Goal: Task Accomplishment & Management: Manage account settings

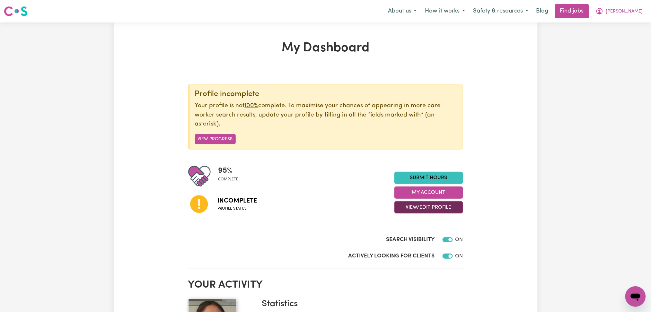
click at [429, 209] on button "View/Edit Profile" at bounding box center [428, 207] width 69 height 12
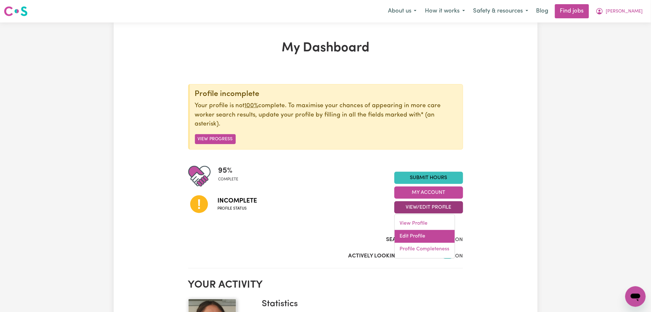
click at [406, 232] on link "Edit Profile" at bounding box center [425, 236] width 60 height 13
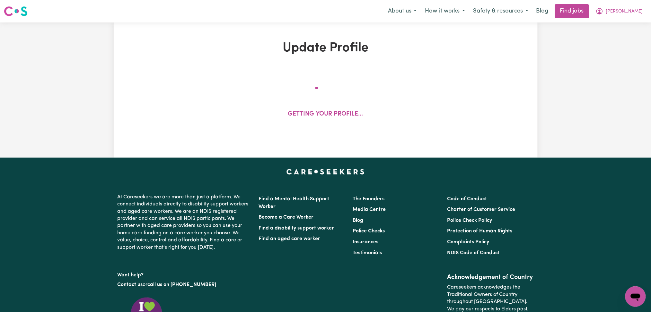
select select "[DEMOGRAPHIC_DATA]"
select select "[DEMOGRAPHIC_DATA] Citizen"
select select "Studying a healthcare related degree or qualification"
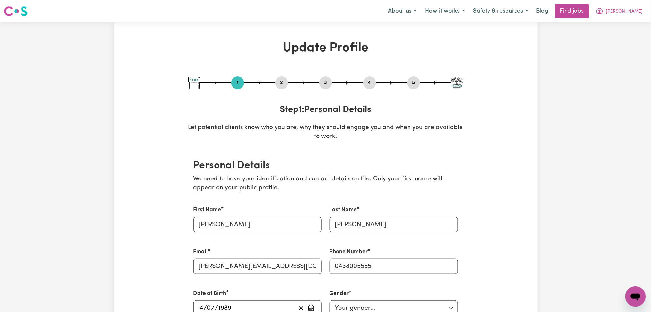
click at [279, 81] on button "2" at bounding box center [281, 83] width 13 height 8
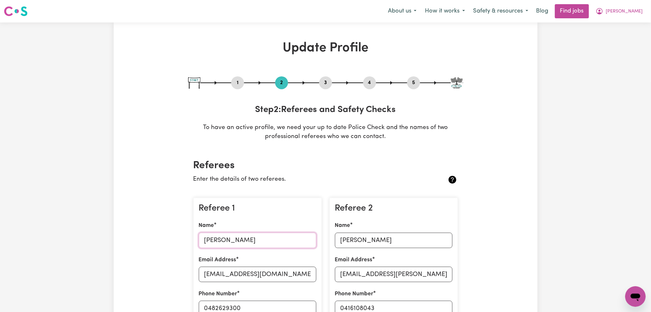
click at [229, 238] on input "[PERSON_NAME]" at bounding box center [258, 240] width 118 height 15
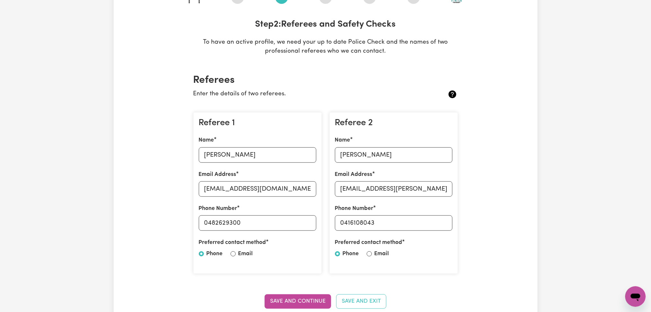
scroll to position [128, 0]
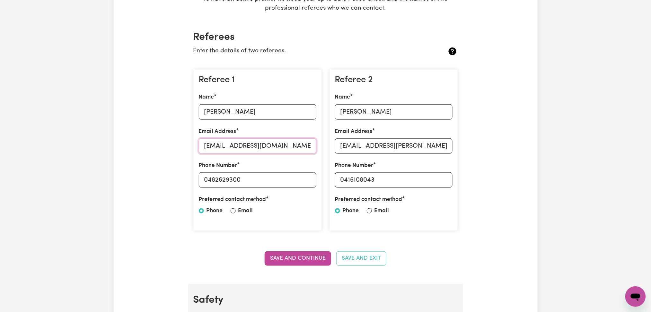
click at [260, 149] on input "[EMAIL_ADDRESS][DOMAIN_NAME]" at bounding box center [258, 145] width 118 height 15
drag, startPoint x: 208, startPoint y: 179, endPoint x: 269, endPoint y: 177, distance: 61.0
click at [269, 177] on input "0482629300" at bounding box center [258, 179] width 118 height 15
click at [381, 113] on input "[PERSON_NAME]" at bounding box center [394, 111] width 118 height 15
click at [389, 146] on input "[EMAIL_ADDRESS][PERSON_NAME][DOMAIN_NAME]" at bounding box center [394, 145] width 118 height 15
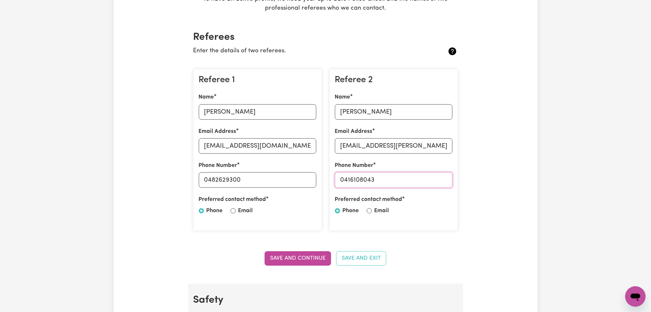
drag, startPoint x: 345, startPoint y: 178, endPoint x: 423, endPoint y: 179, distance: 78.0
click at [423, 179] on input "0416108043" at bounding box center [394, 179] width 118 height 15
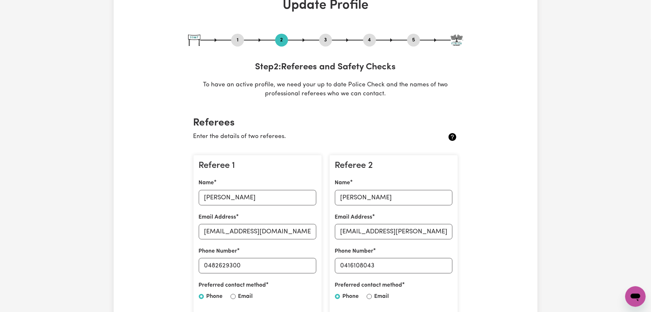
click at [416, 36] on button "5" at bounding box center [413, 40] width 13 height 8
select select "I am providing services privately on my own"
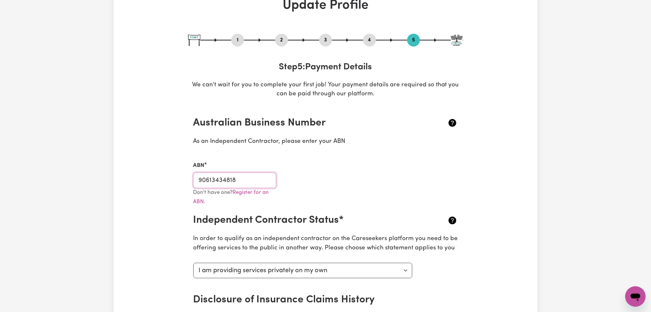
click at [247, 179] on input "90613434818" at bounding box center [234, 180] width 83 height 15
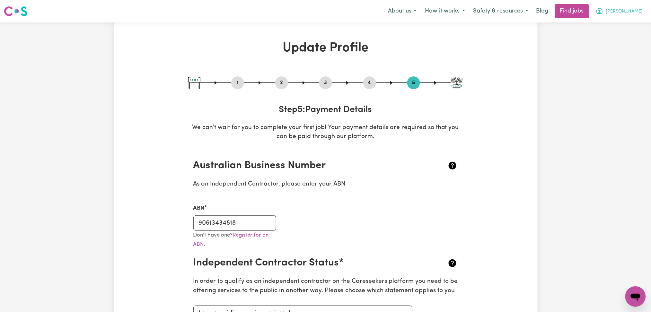
click at [631, 15] on button "[PERSON_NAME]" at bounding box center [619, 10] width 56 height 13
click at [625, 33] on link "My Dashboard" at bounding box center [621, 37] width 51 height 12
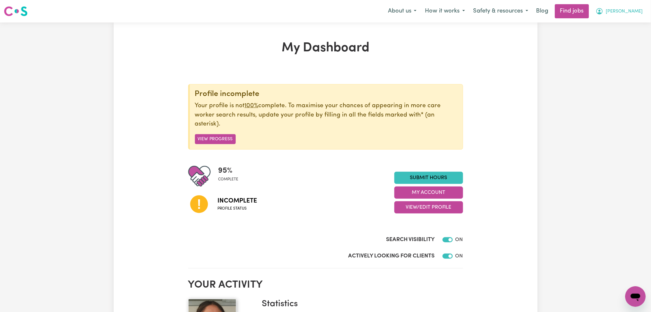
click at [640, 12] on span "[PERSON_NAME]" at bounding box center [624, 11] width 37 height 7
click at [621, 43] on link "Logout" at bounding box center [621, 49] width 51 height 12
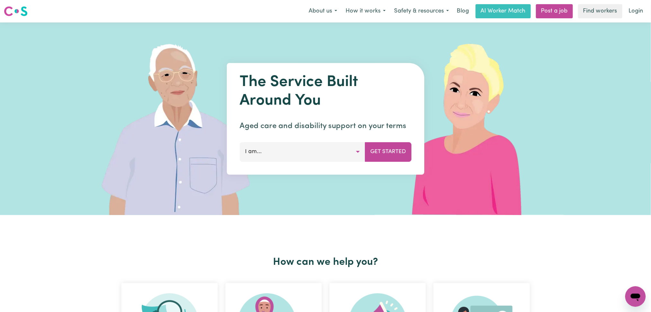
click at [632, 11] on link "Login" at bounding box center [636, 11] width 22 height 14
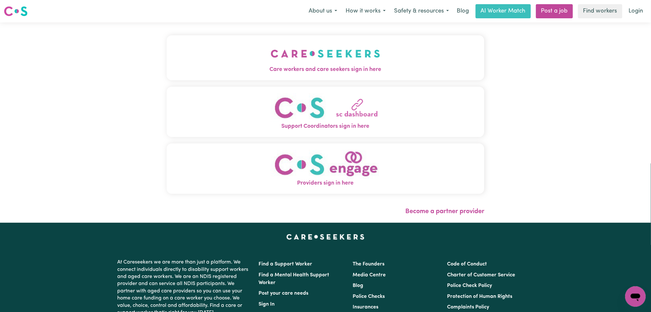
click at [291, 54] on button "Care workers and care seekers sign in here" at bounding box center [326, 57] width 318 height 45
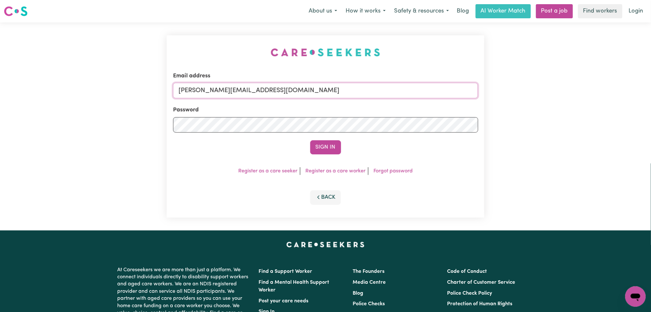
drag, startPoint x: 240, startPoint y: 94, endPoint x: 238, endPoint y: 115, distance: 20.9
click at [240, 94] on input "[PERSON_NAME][EMAIL_ADDRESS][DOMAIN_NAME]" at bounding box center [325, 90] width 305 height 15
drag, startPoint x: 211, startPoint y: 87, endPoint x: 368, endPoint y: 92, distance: 156.8
click at [368, 92] on input "Superuser~[EMAIL_ADDRESS][DOMAIN_NAME]" at bounding box center [325, 90] width 305 height 15
type input "Superuser~[EMAIL_ADDRESS][DOMAIN_NAME]"
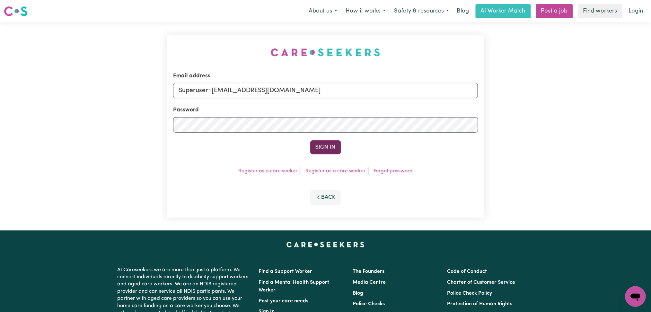
click at [332, 150] on button "Sign In" at bounding box center [325, 147] width 31 height 14
